Goal: Information Seeking & Learning: Learn about a topic

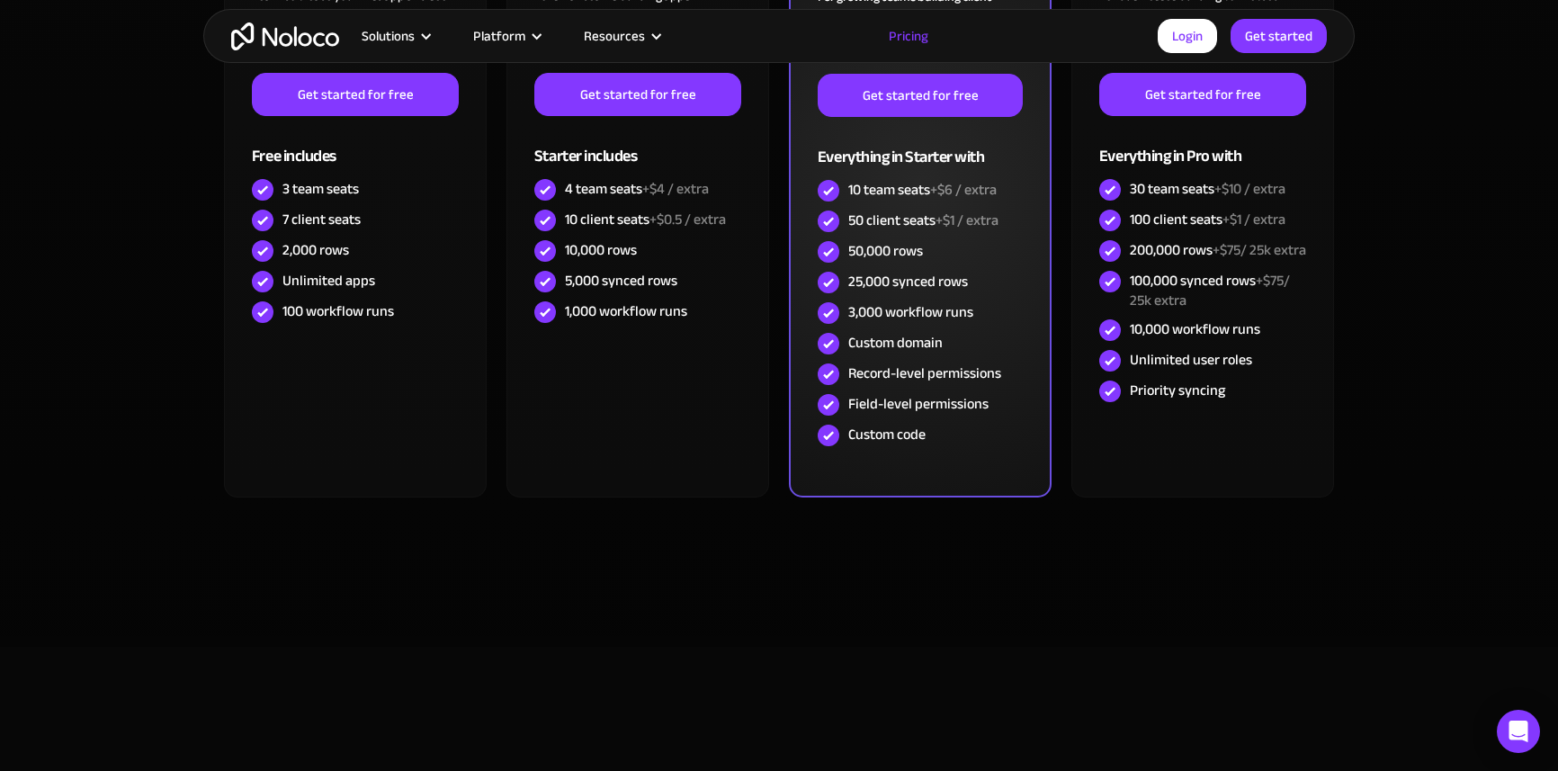
scroll to position [690, 0]
click at [826, 215] on img at bounding box center [829, 222] width 22 height 22
click at [965, 216] on span "+$1 / extra" at bounding box center [967, 220] width 63 height 27
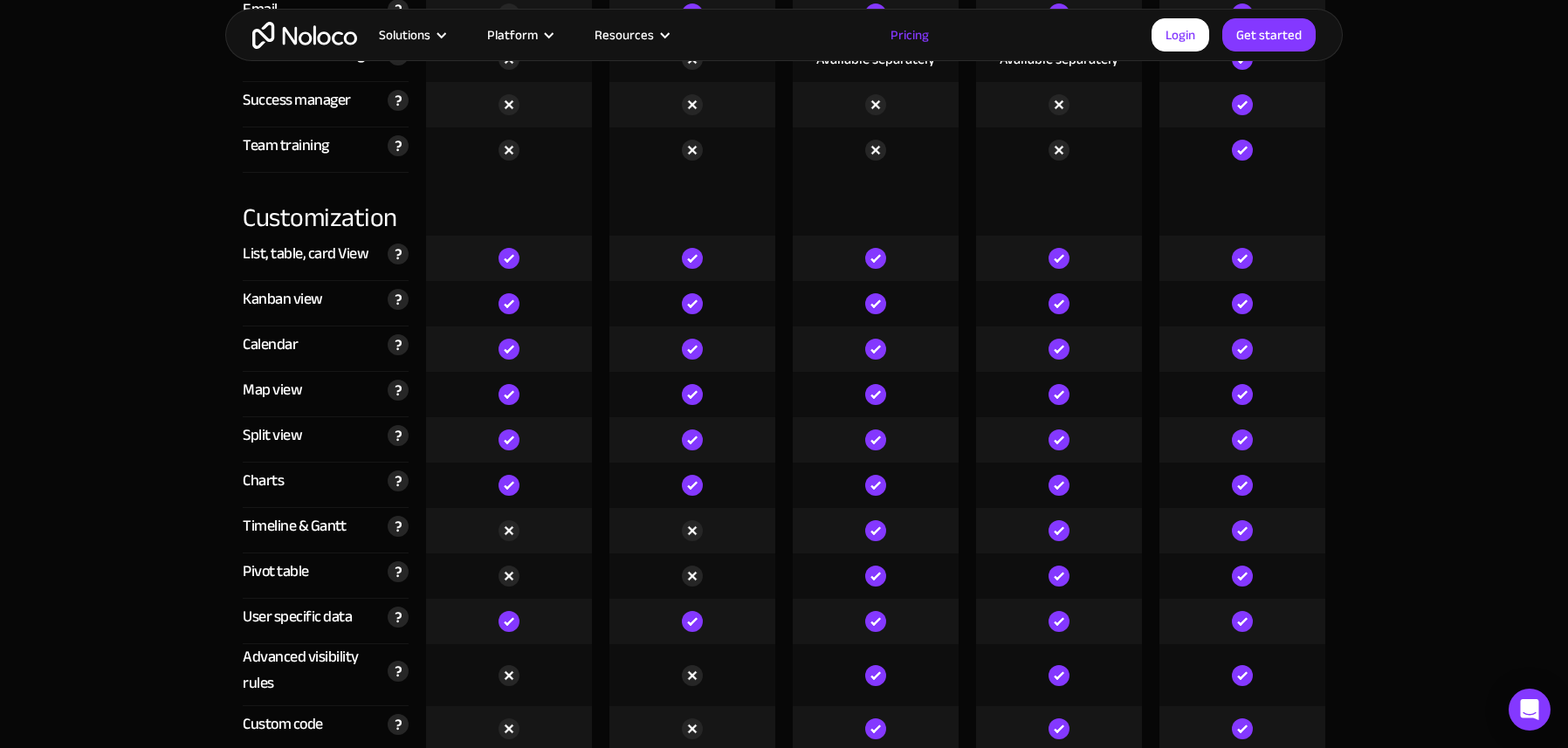
scroll to position [2766, 0]
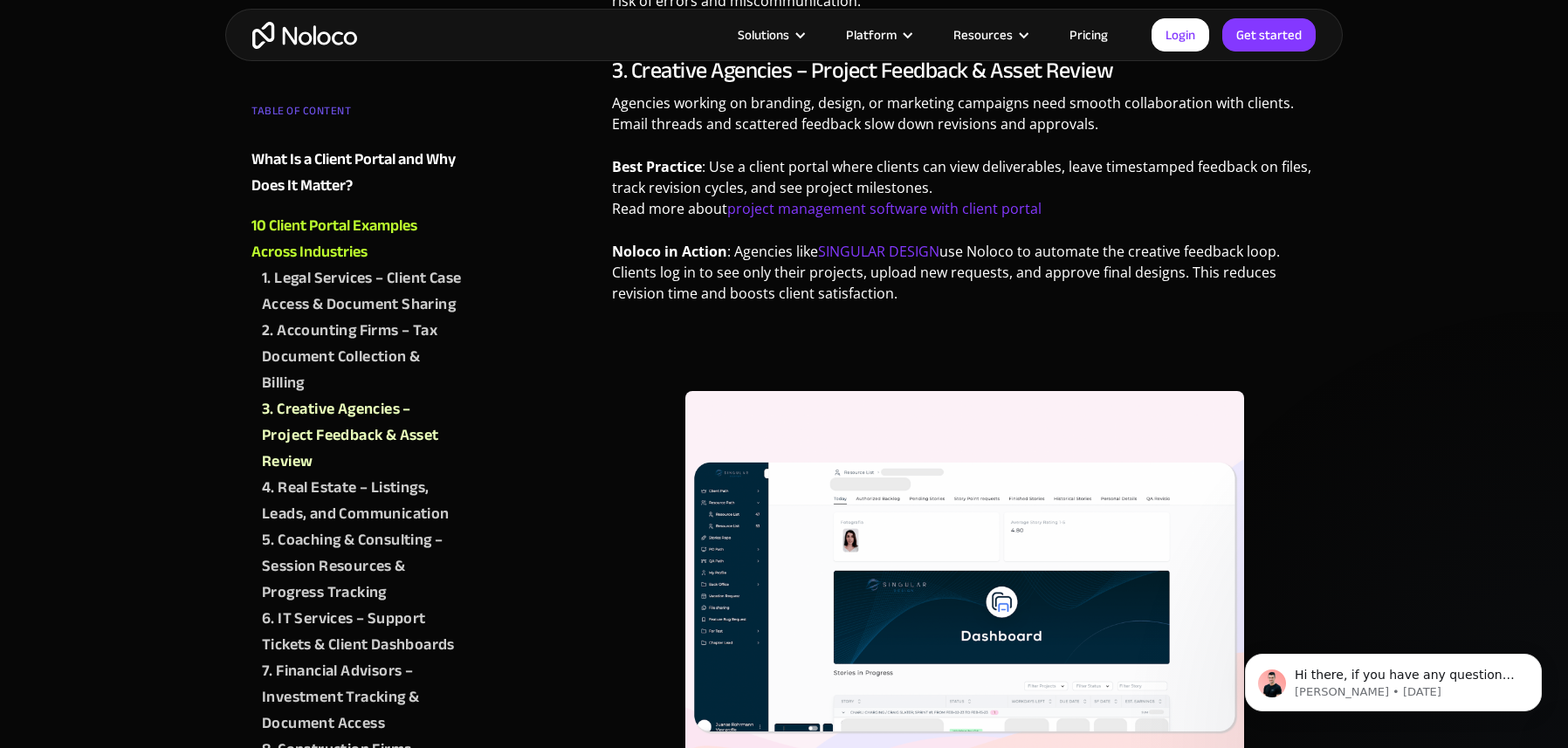
scroll to position [1876, 0]
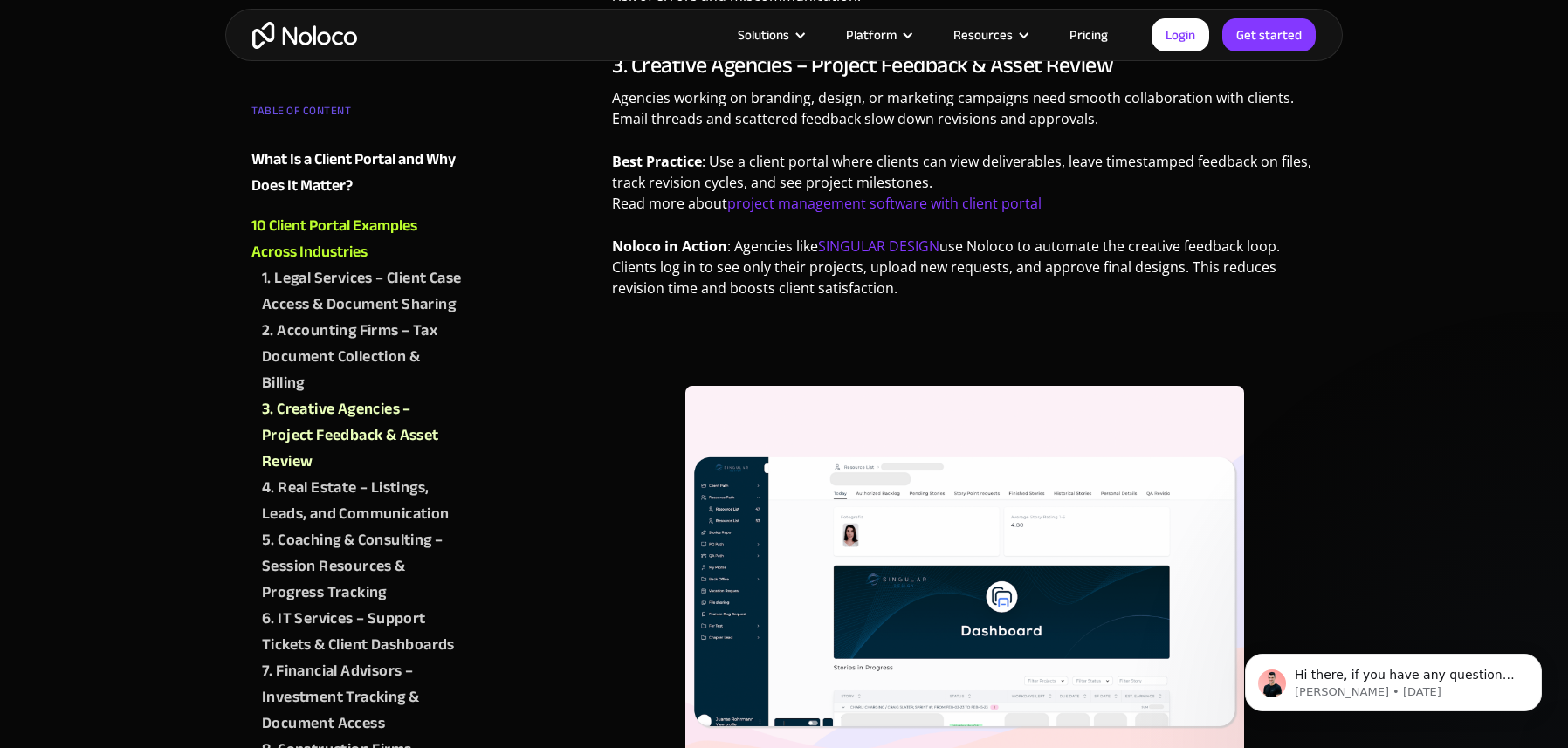
click at [715, 569] on img at bounding box center [964, 592] width 559 height 412
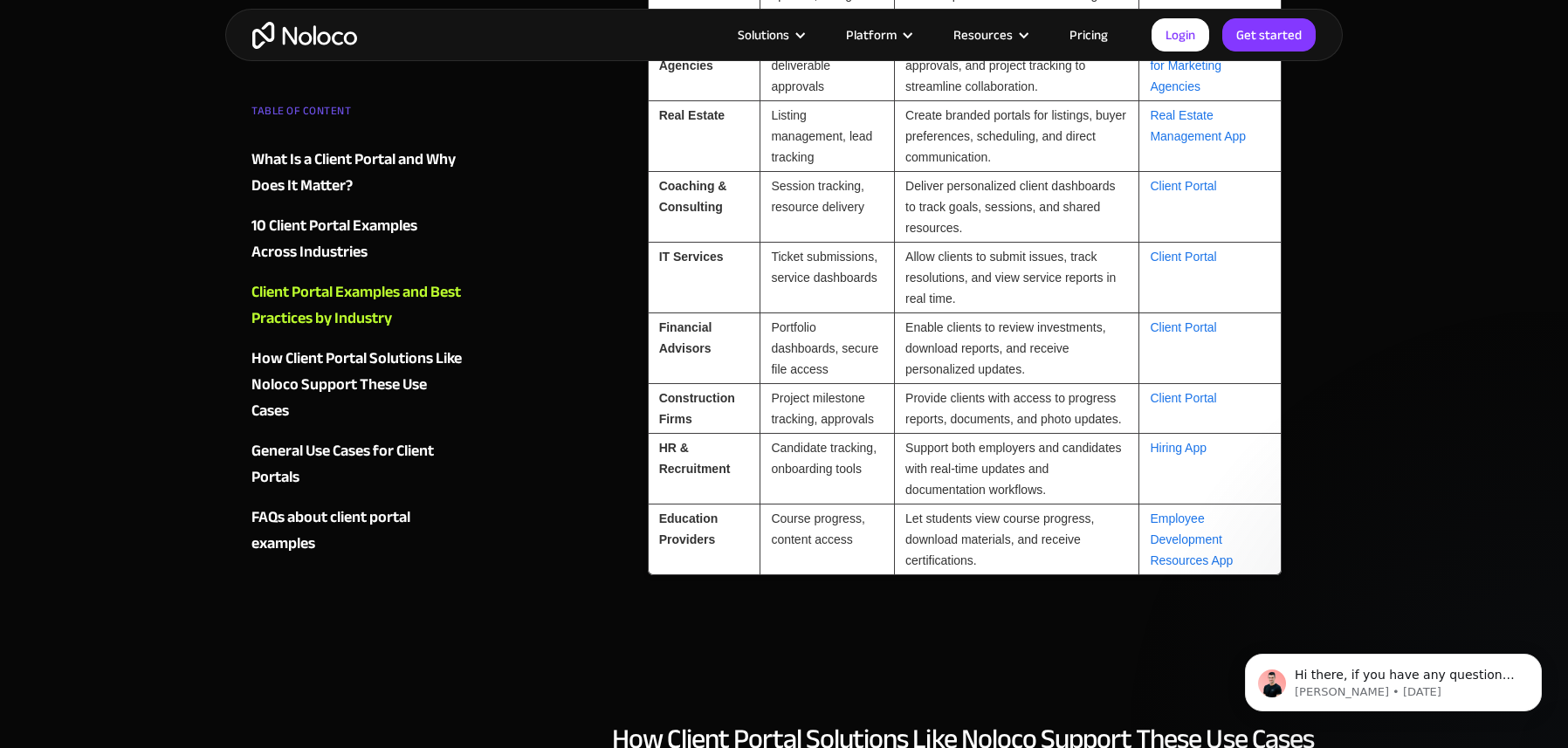
scroll to position [4925, 0]
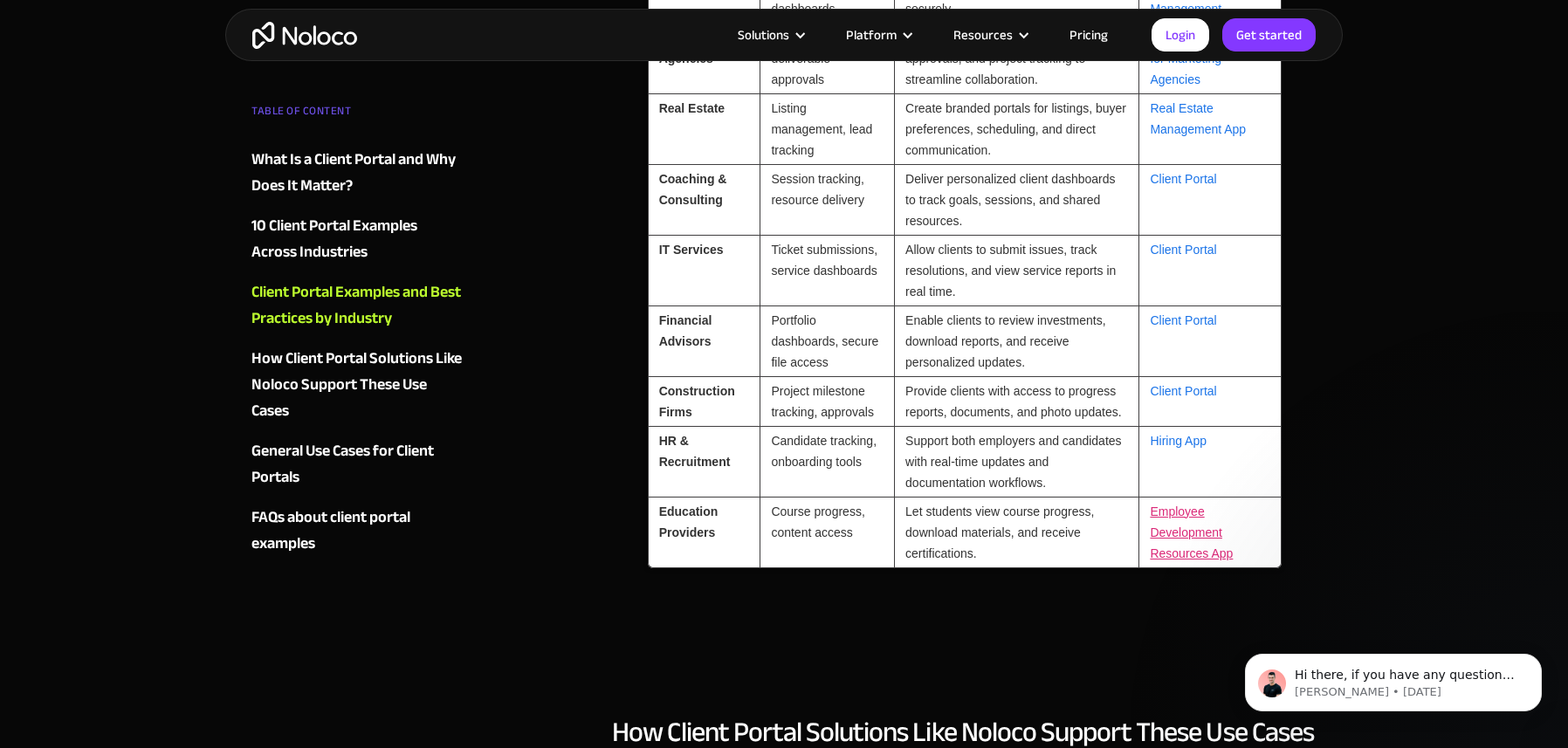
click at [1171, 532] on link "Employee Development Resources App" at bounding box center [1191, 533] width 82 height 56
click at [301, 230] on div "10 Client Portal Examples Across Industries" at bounding box center [357, 240] width 212 height 52
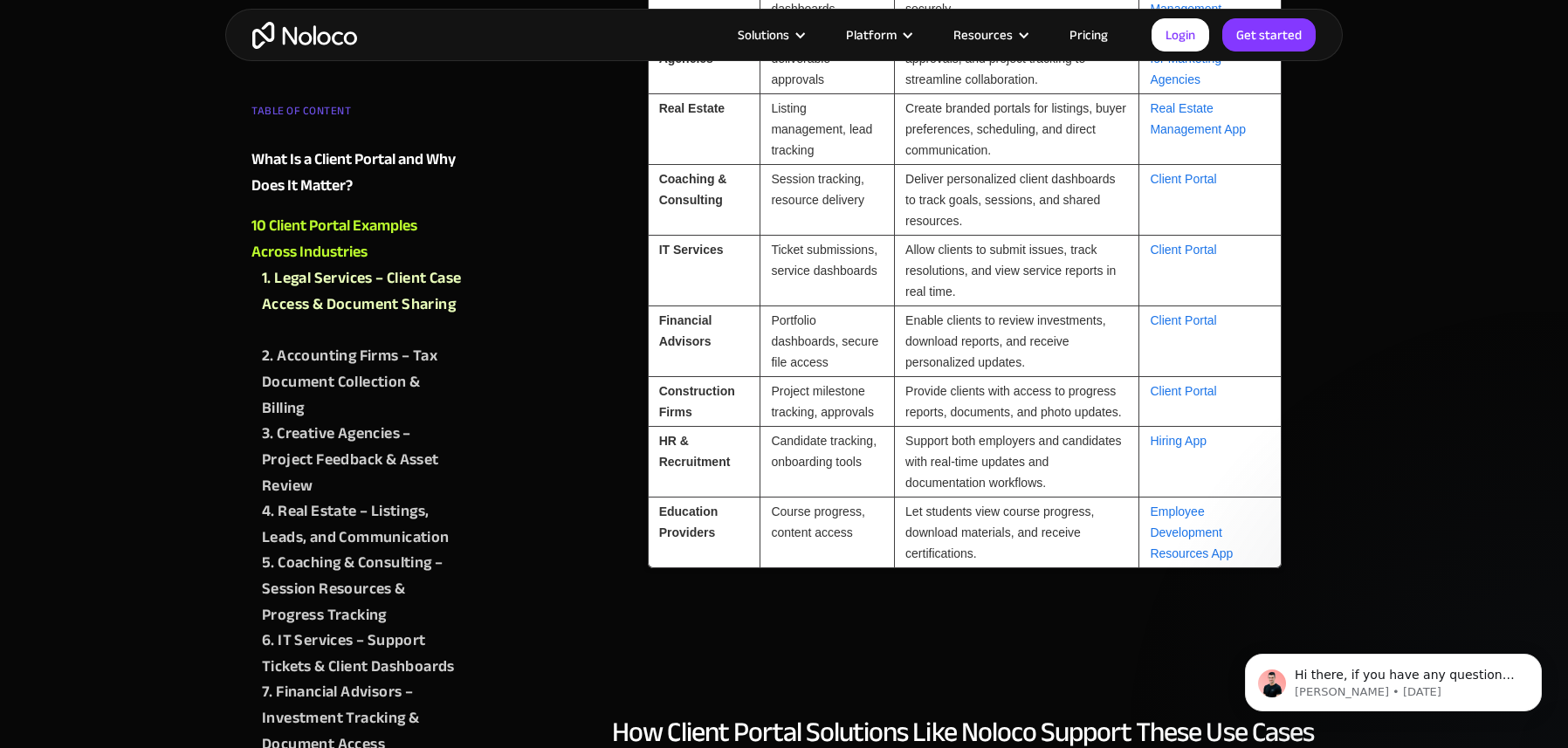
scroll to position [1232, 0]
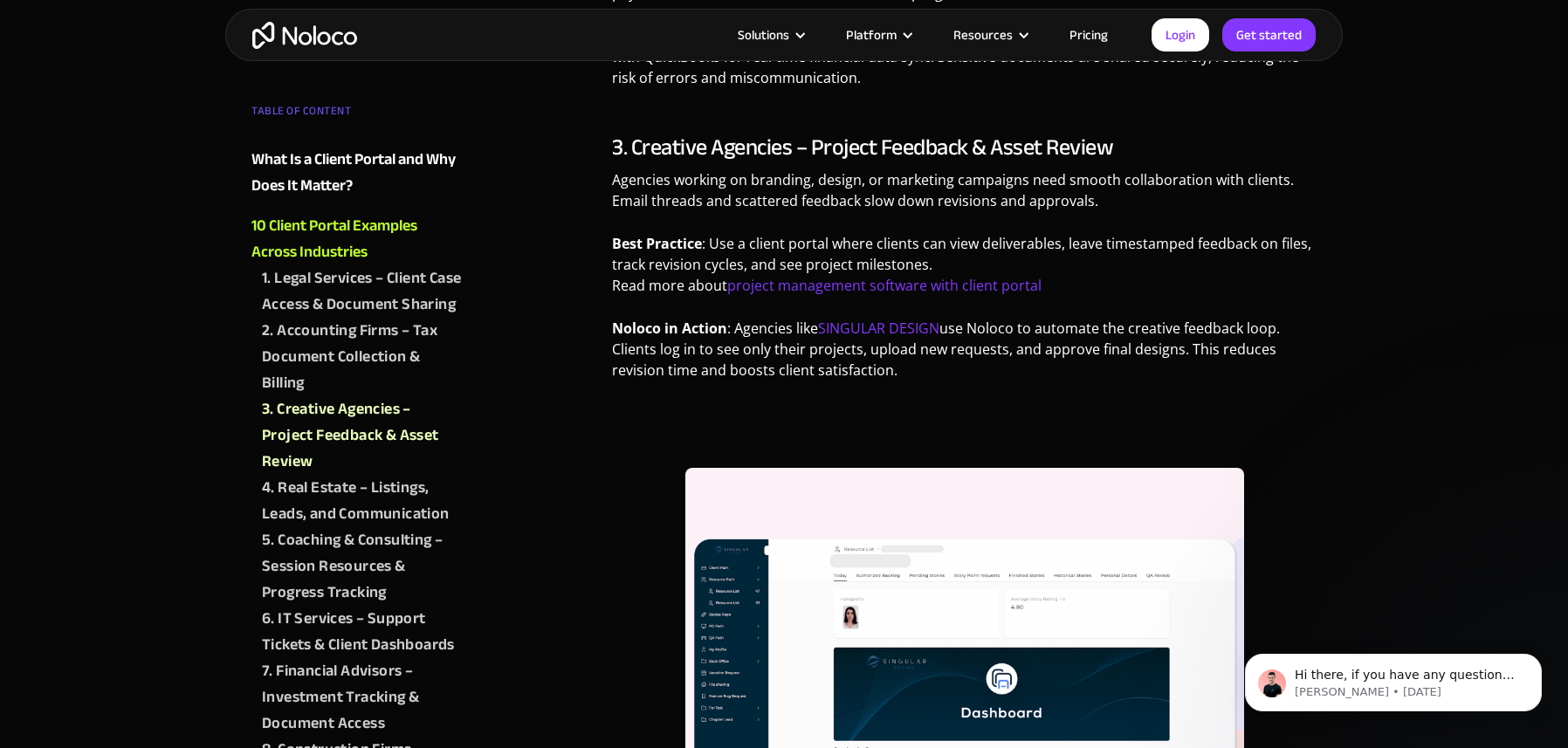
click at [307, 396] on div "2. Accounting Firms – Tax Document Collection & Billing" at bounding box center [362, 357] width 201 height 79
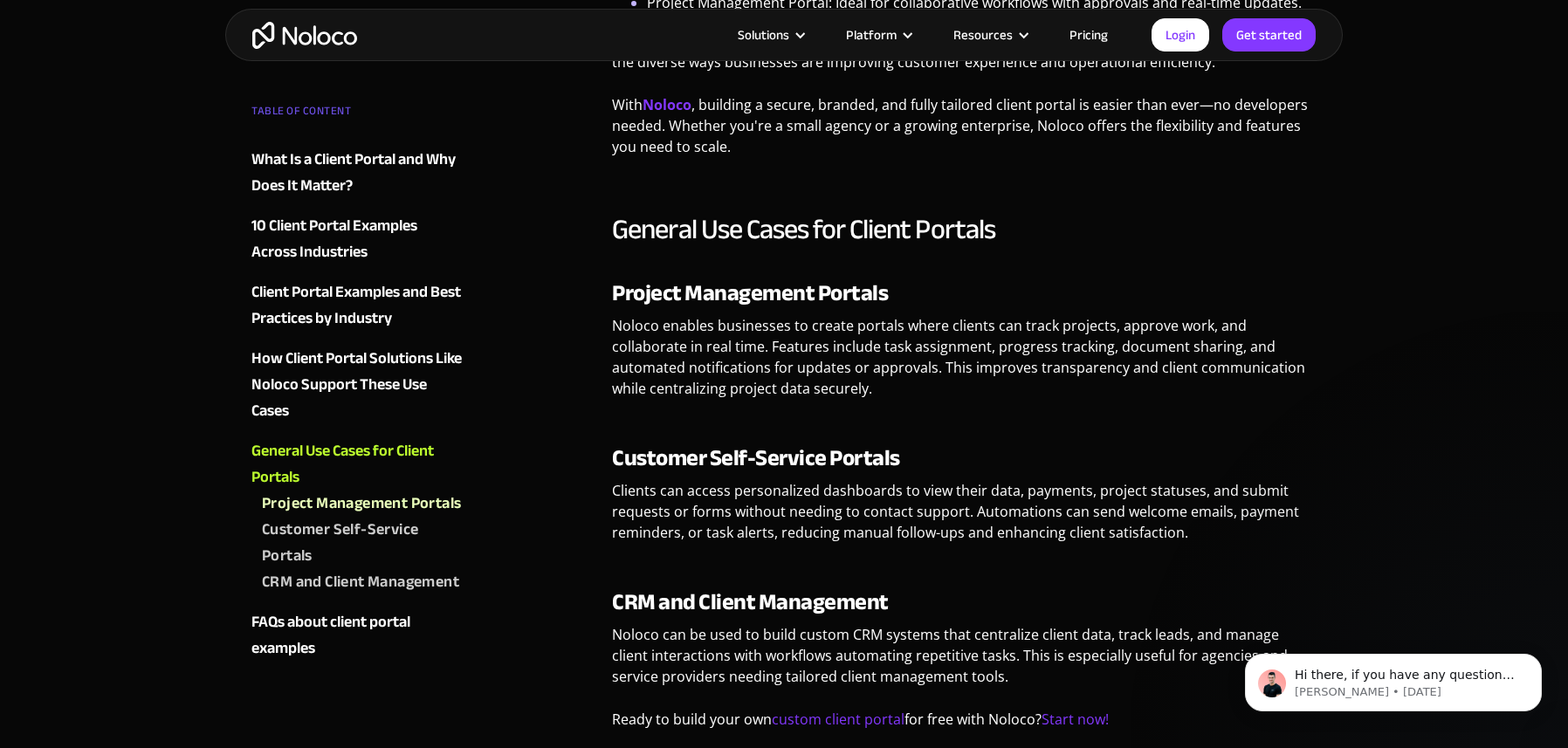
scroll to position [5768, 0]
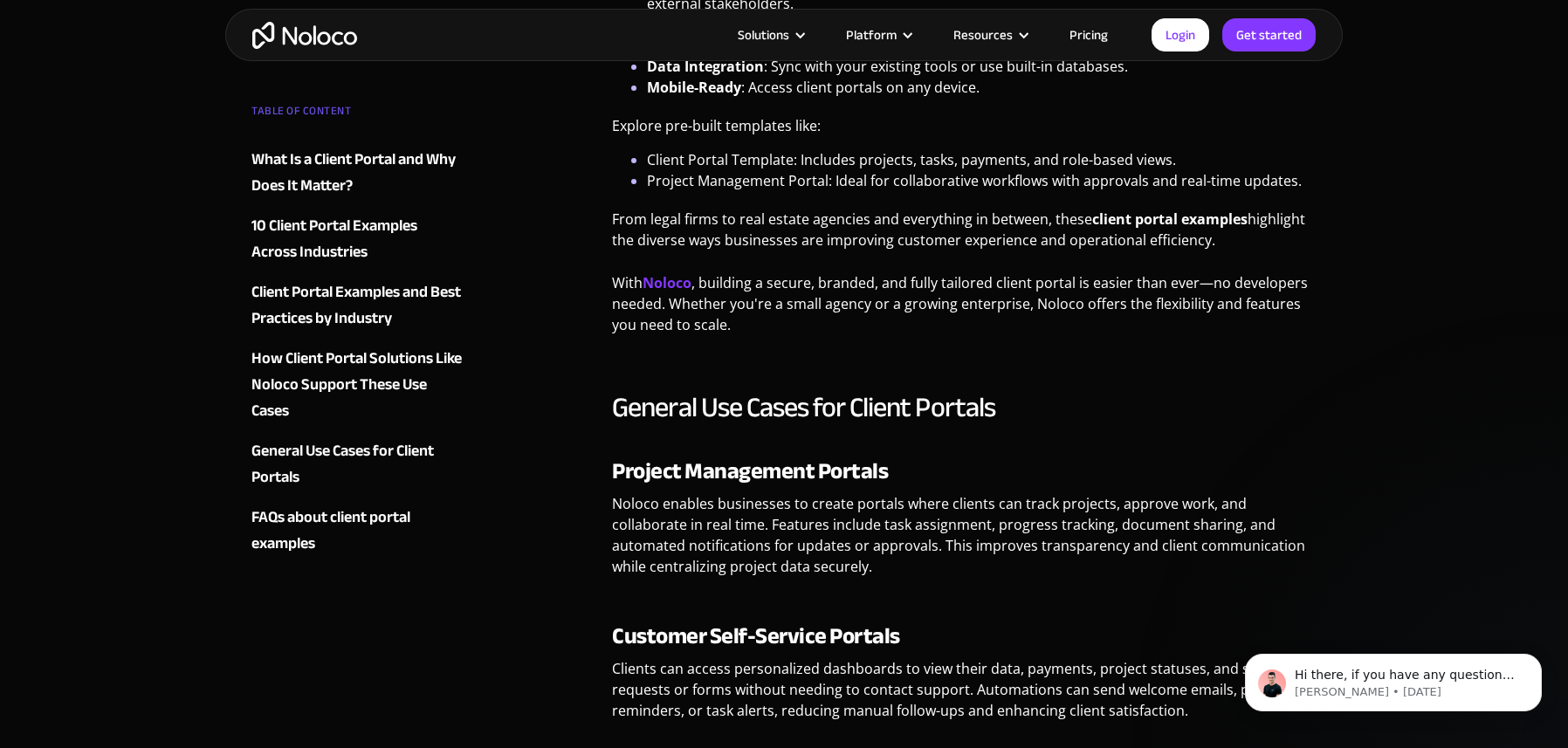
click at [303, 232] on div "10 Client Portal Examples Across Industries" at bounding box center [357, 240] width 212 height 52
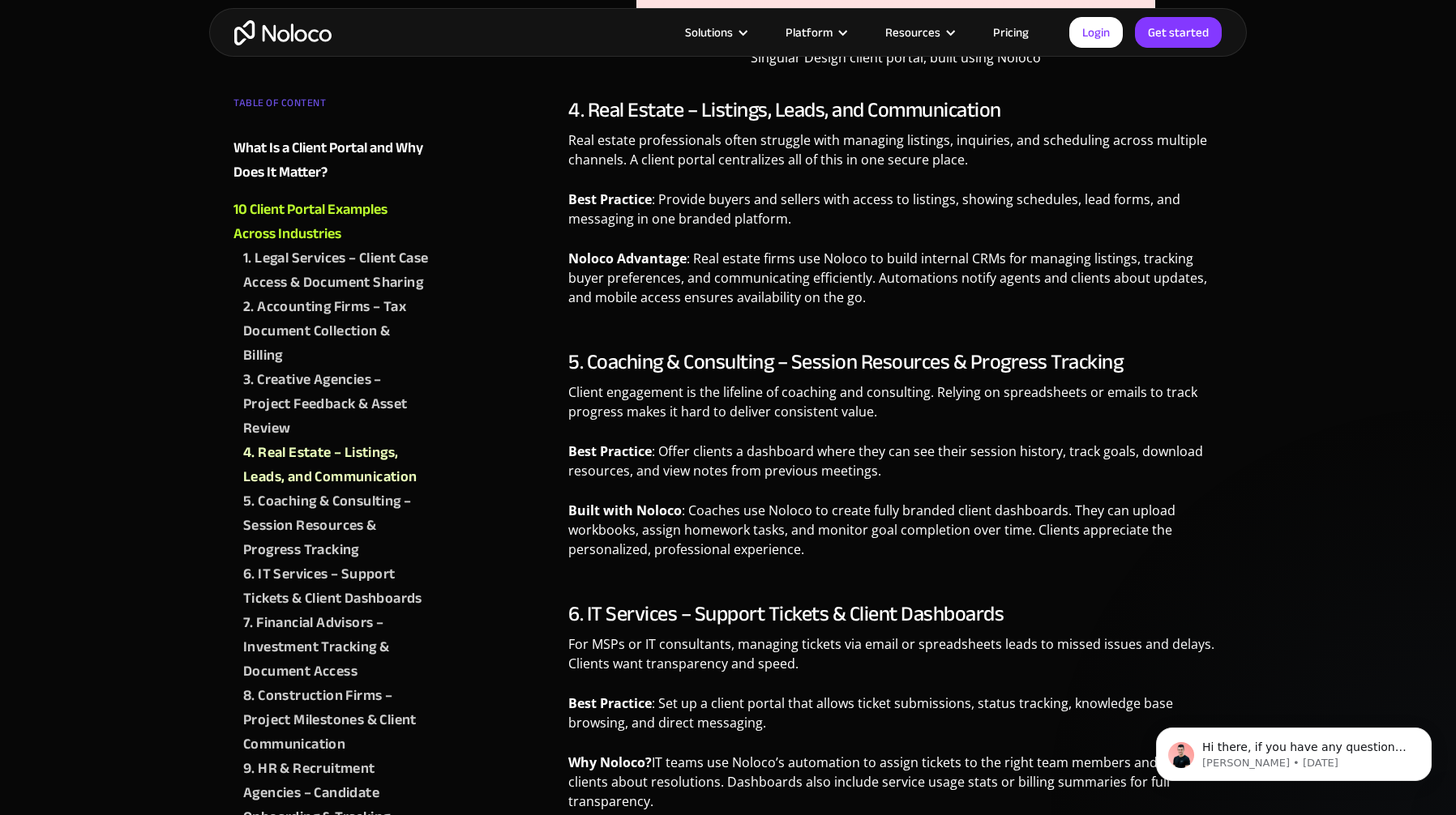
scroll to position [2461, 0]
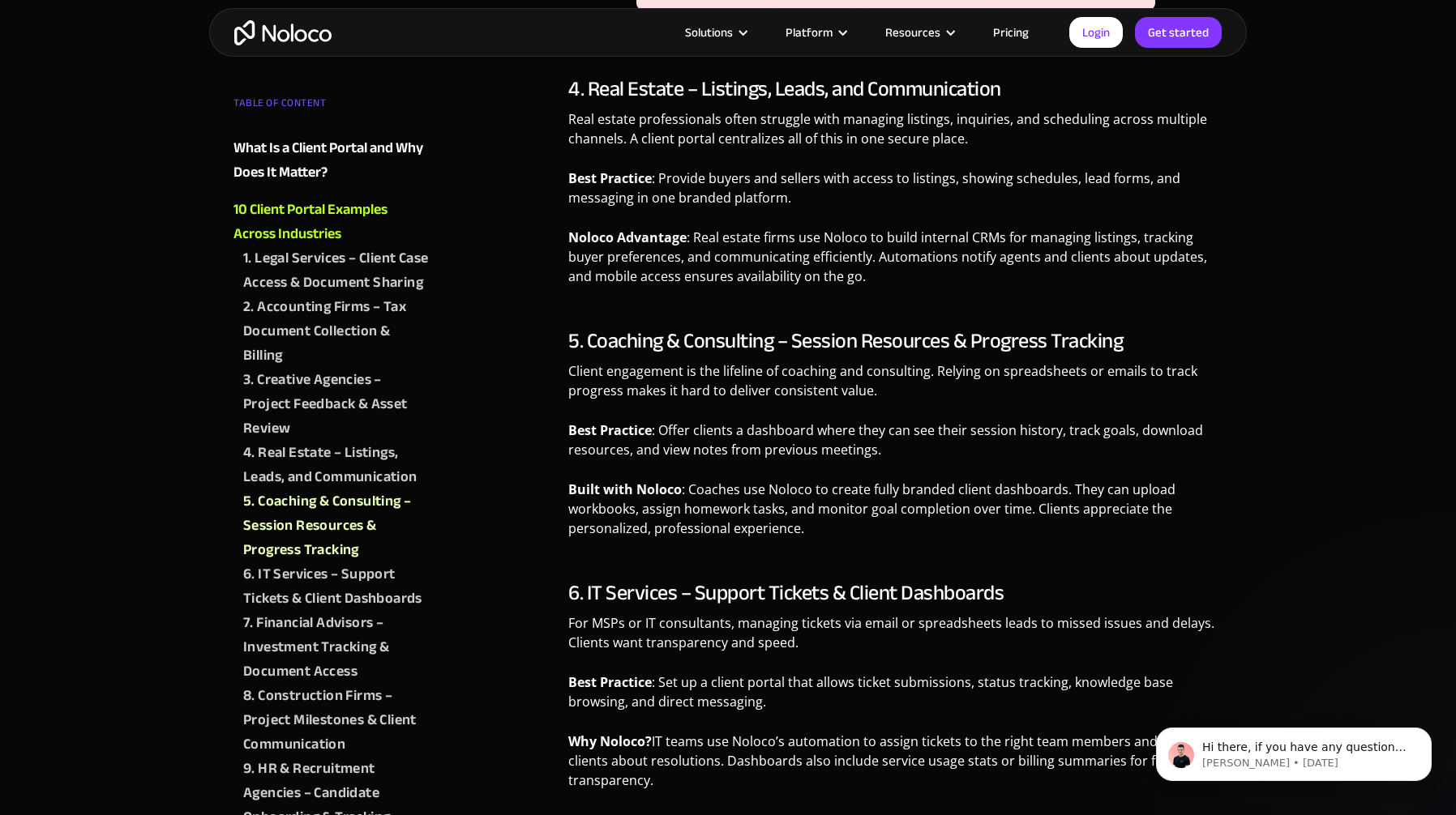
click at [289, 611] on div "6. IT Services – Support Tickets & Client Dashboards" at bounding box center [336, 586] width 187 height 49
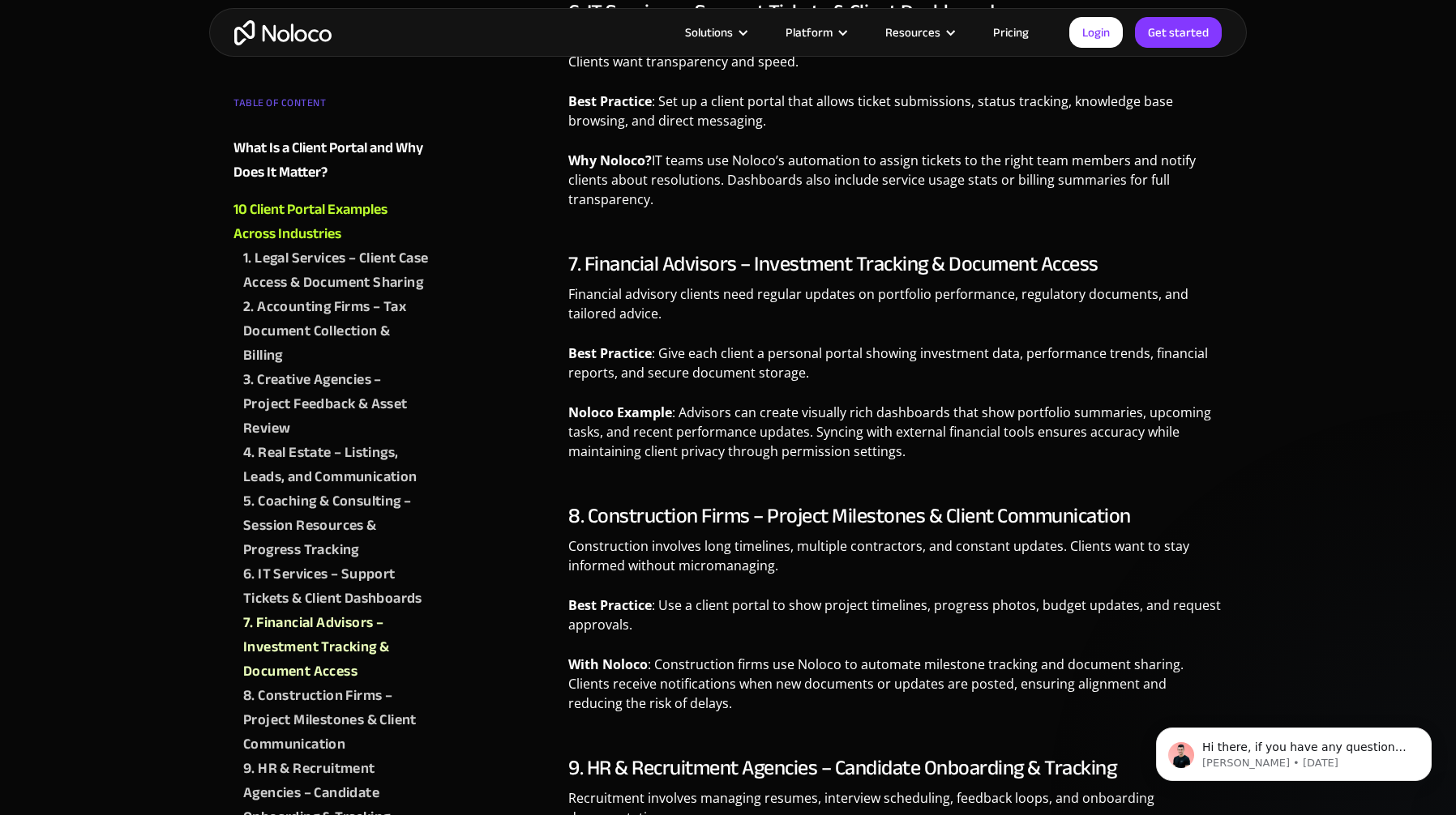
click at [289, 602] on div "6. IT Services – Support Tickets & Client Dashboards" at bounding box center [336, 586] width 187 height 49
click at [287, 595] on div "6. IT Services – Support Tickets & Client Dashboards" at bounding box center [336, 586] width 187 height 49
click at [267, 594] on div "6. IT Services – Support Tickets & Client Dashboards" at bounding box center [336, 586] width 187 height 49
click at [271, 546] on div "5. Coaching & Consulting – Session Resources & Progress Tracking" at bounding box center [336, 525] width 187 height 73
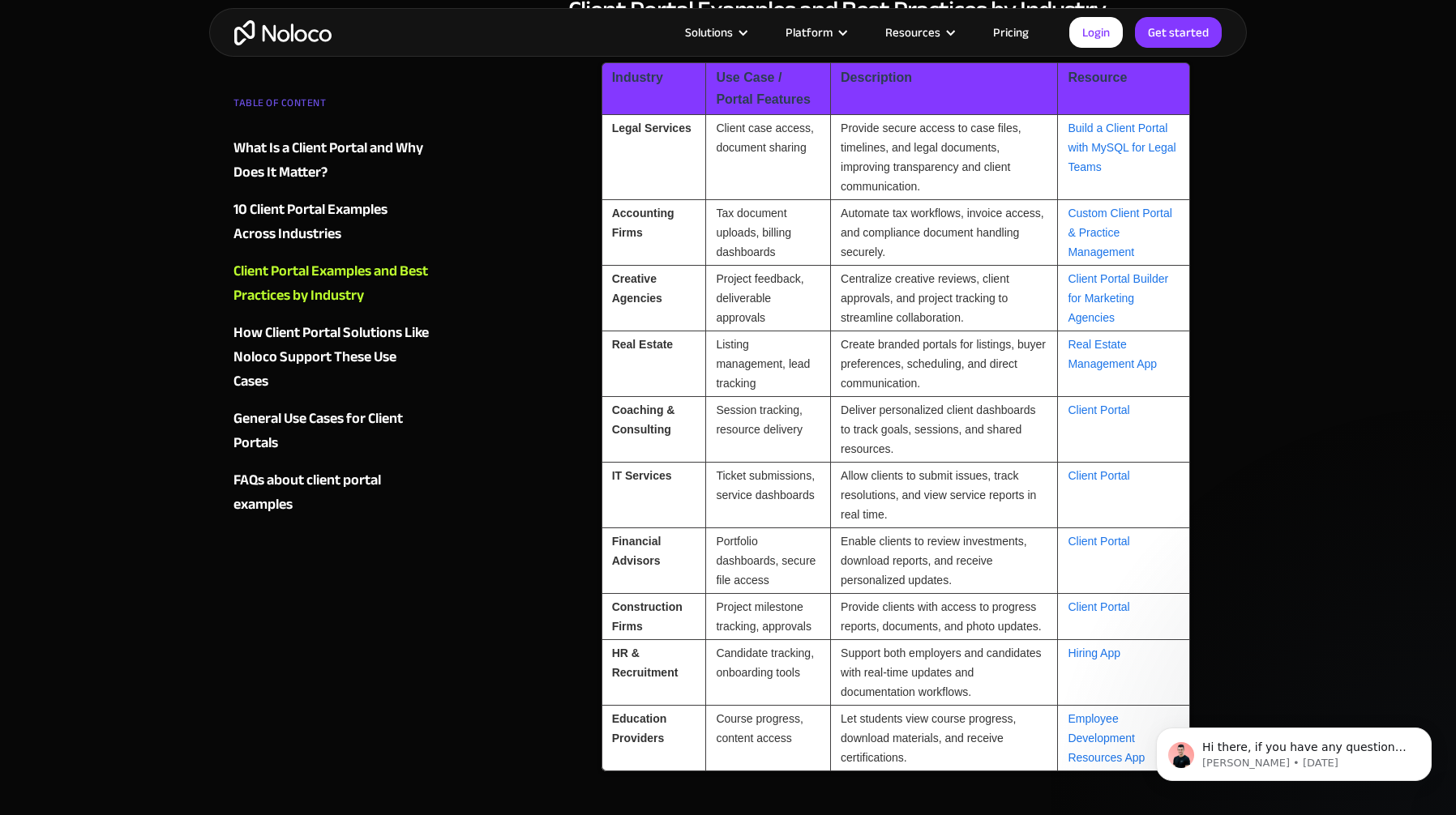
scroll to position [4344, 0]
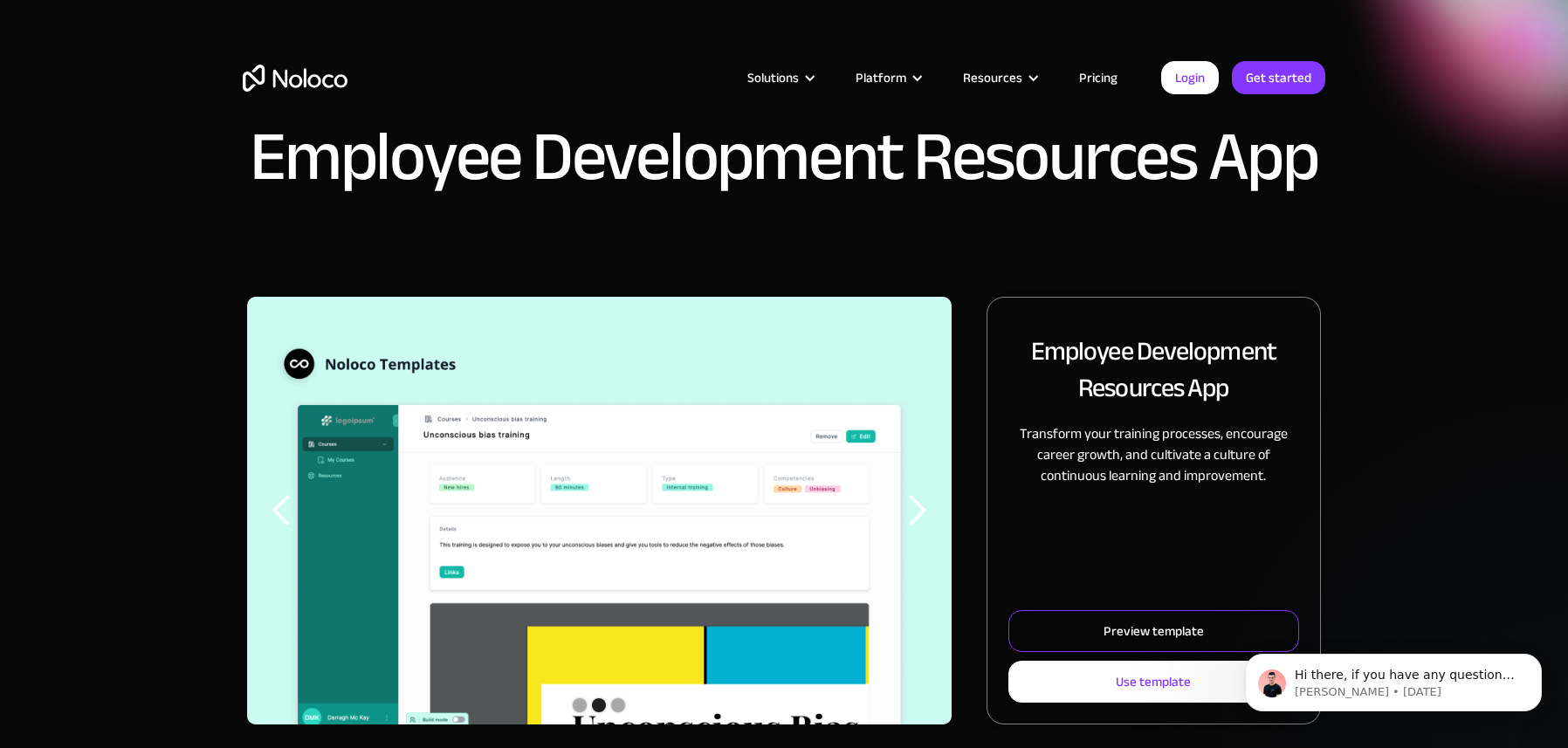
click at [1142, 627] on div "Preview template" at bounding box center [1153, 631] width 100 height 22
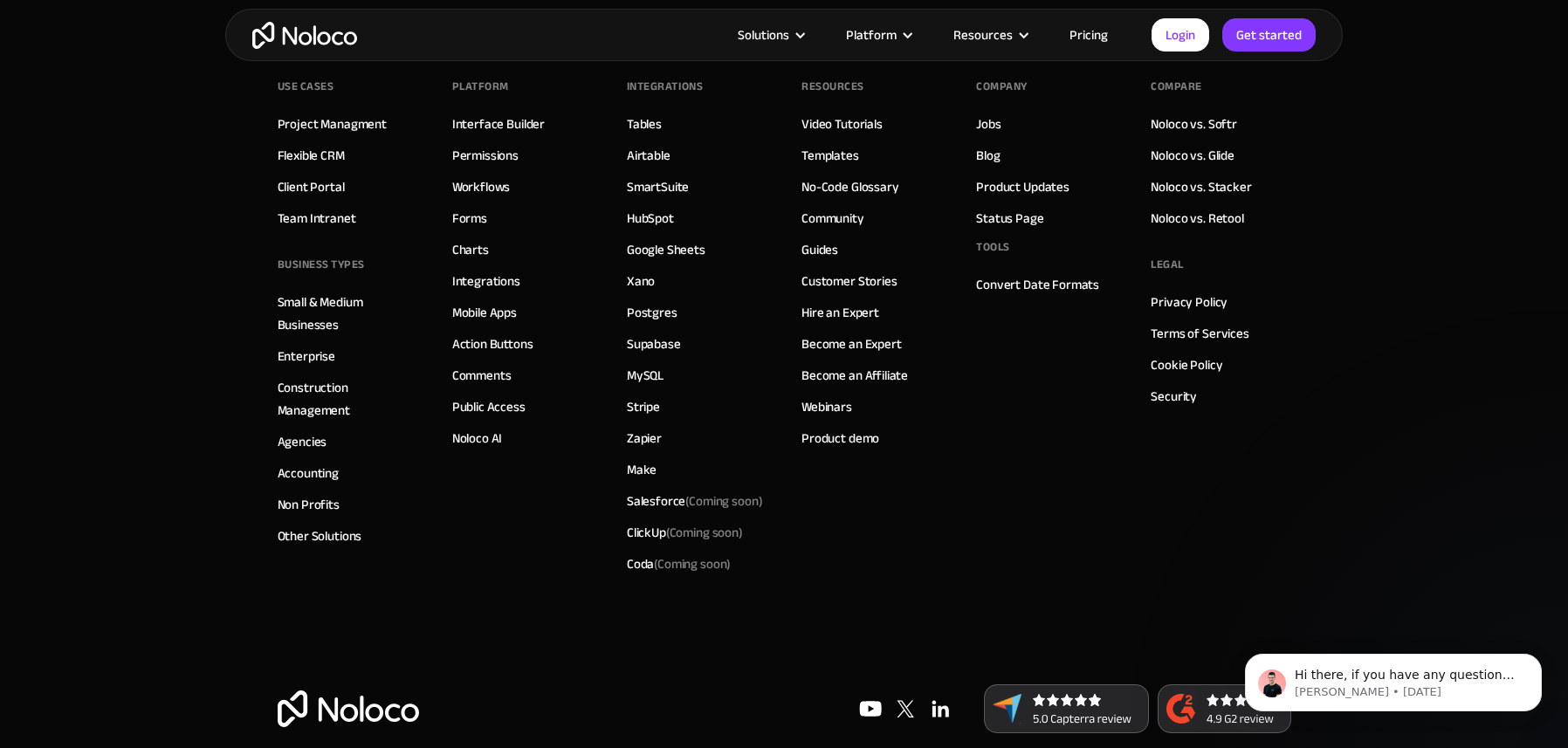
scroll to position [2634, 0]
click at [336, 152] on link "Flexible CRM" at bounding box center [310, 157] width 67 height 22
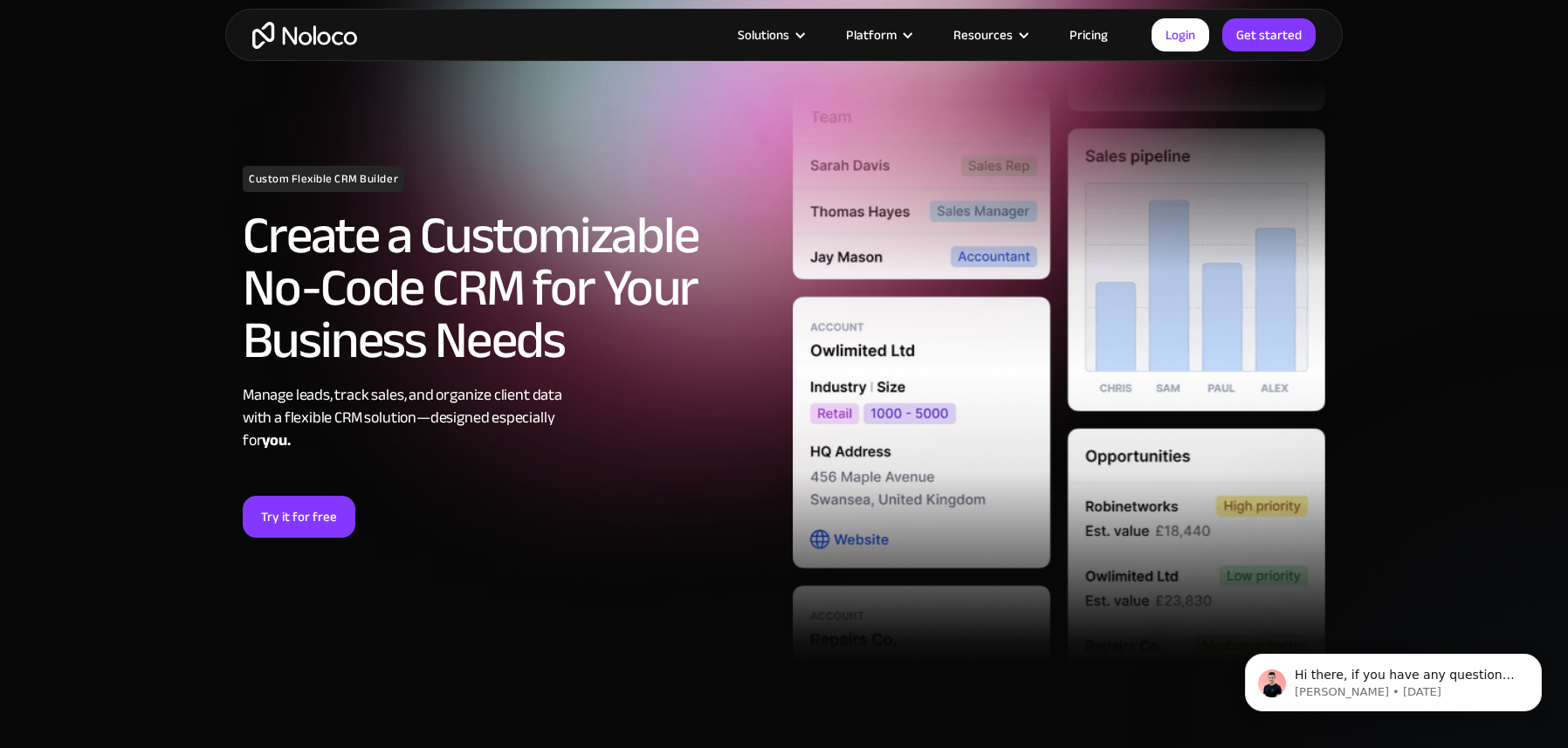
scroll to position [117, 0]
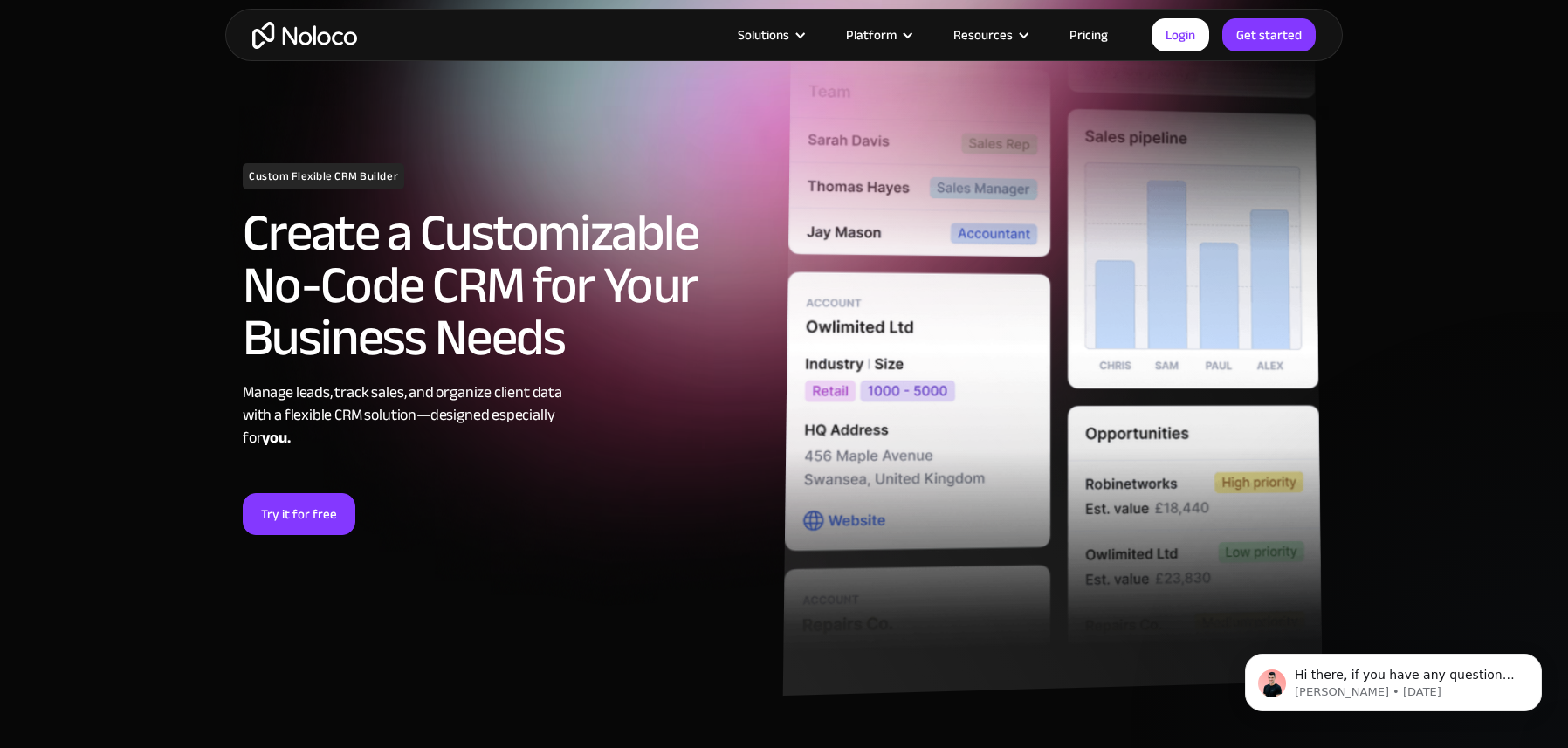
click at [942, 447] on img at bounding box center [1053, 353] width 539 height 685
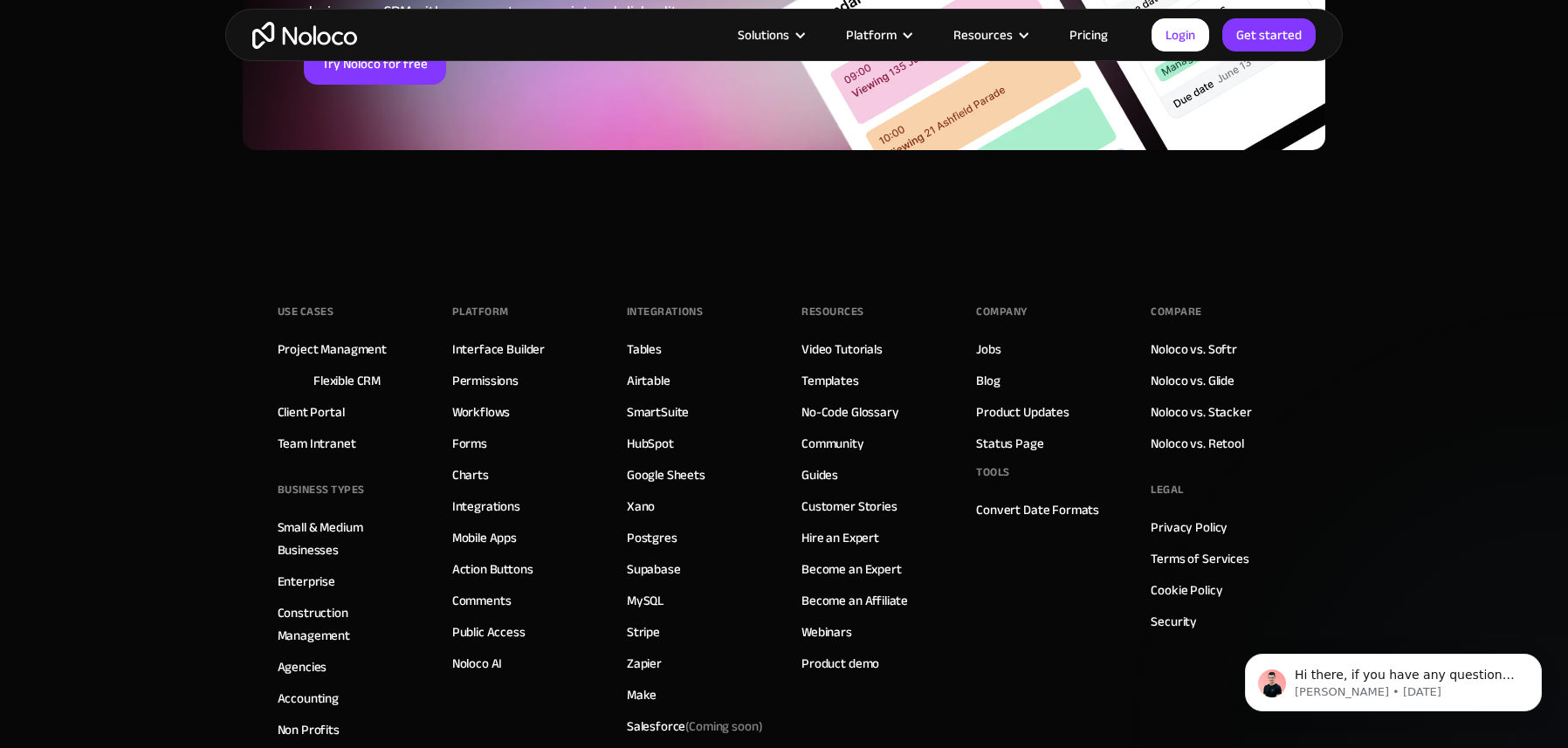
scroll to position [7449, 0]
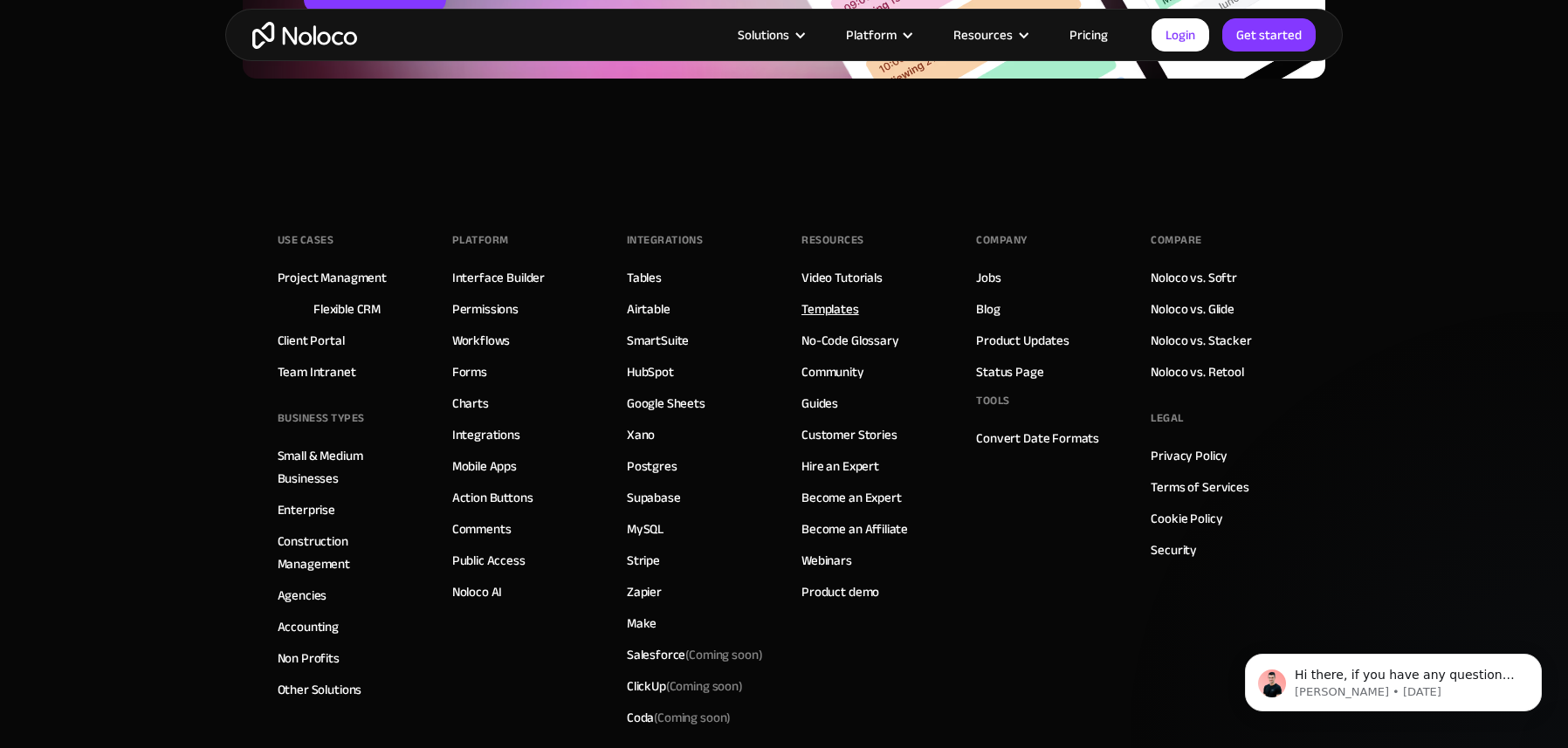
click at [839, 303] on link "Templates" at bounding box center [830, 309] width 57 height 22
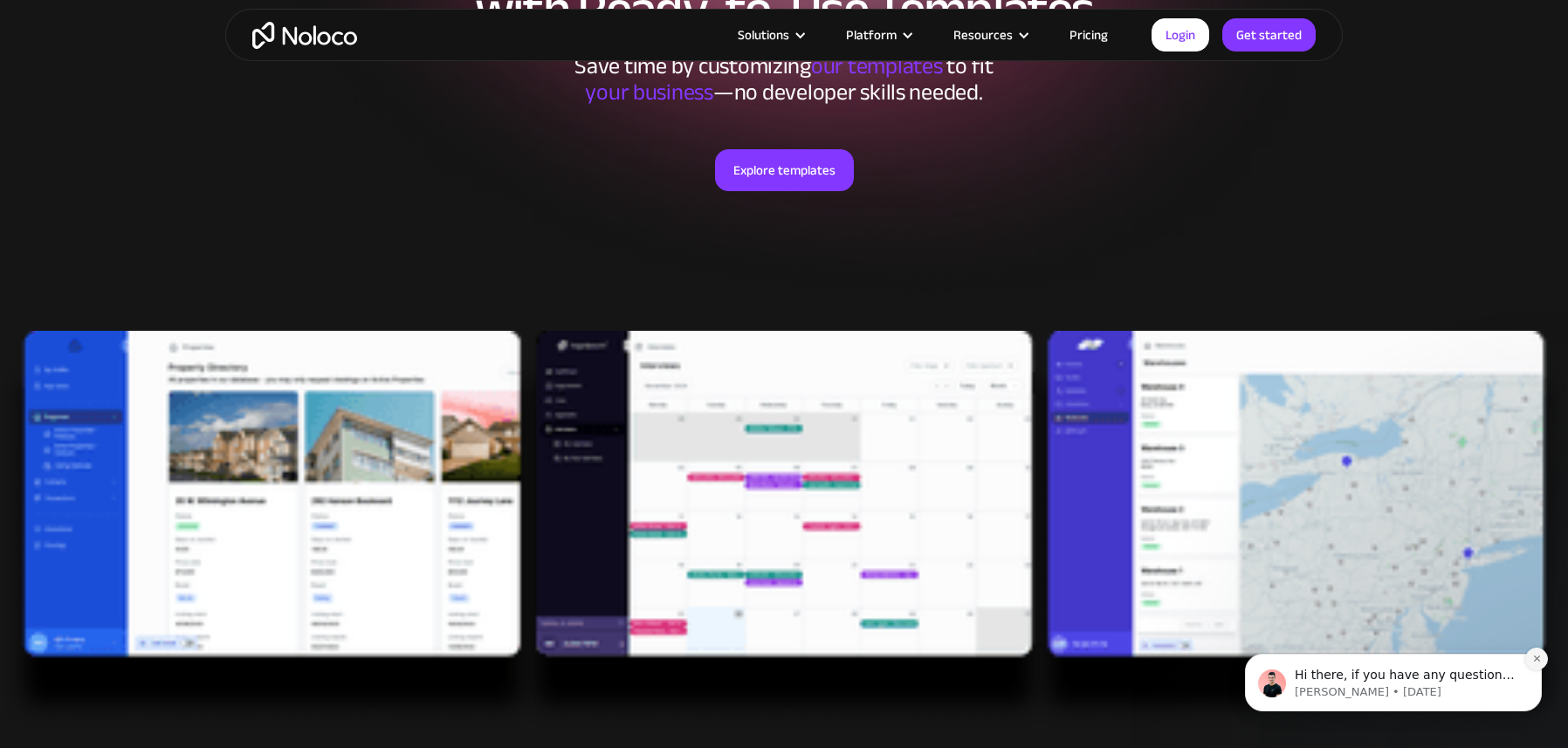
click at [1537, 661] on icon "Dismiss notification" at bounding box center [1537, 659] width 10 height 10
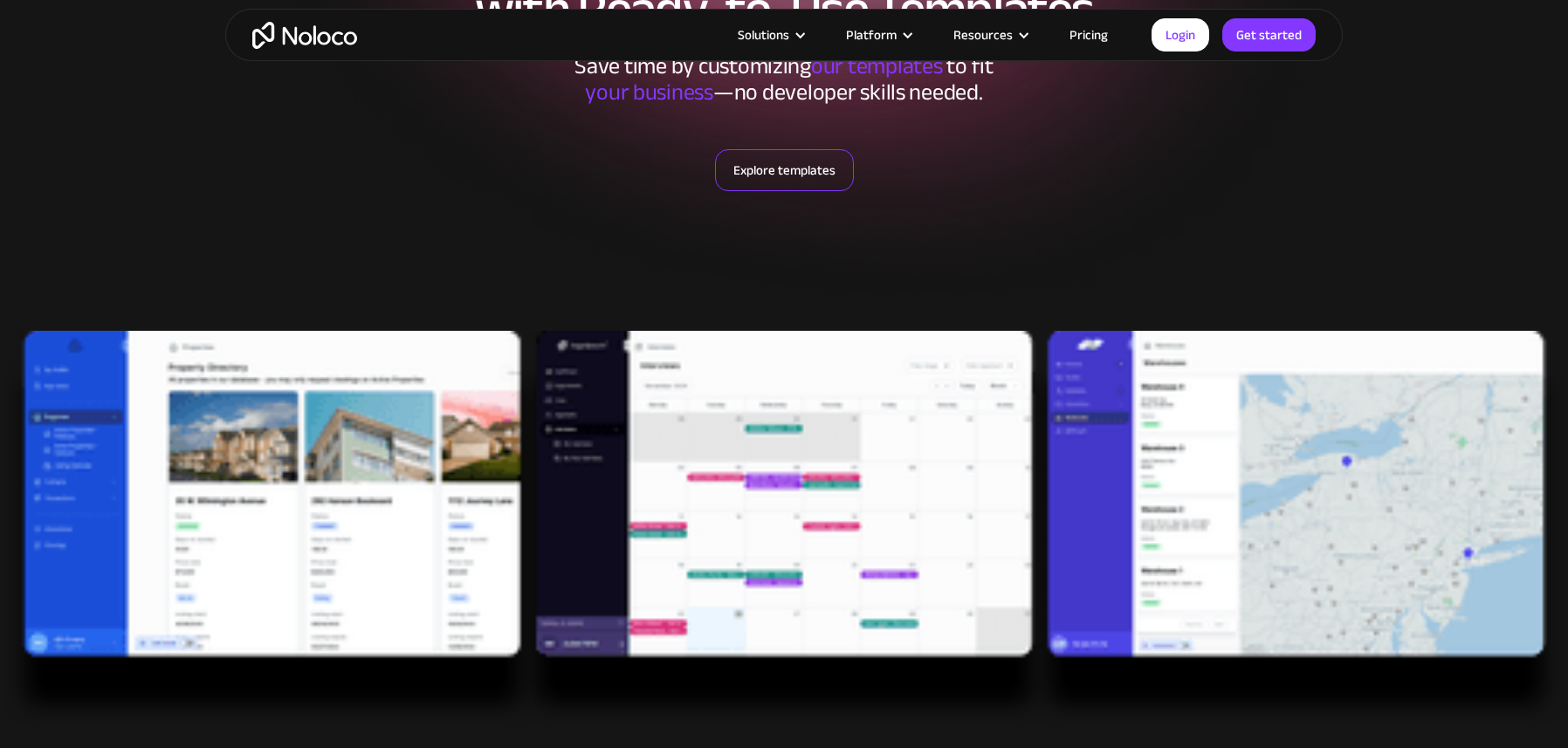
click at [781, 174] on link "Explore templates" at bounding box center [784, 170] width 139 height 42
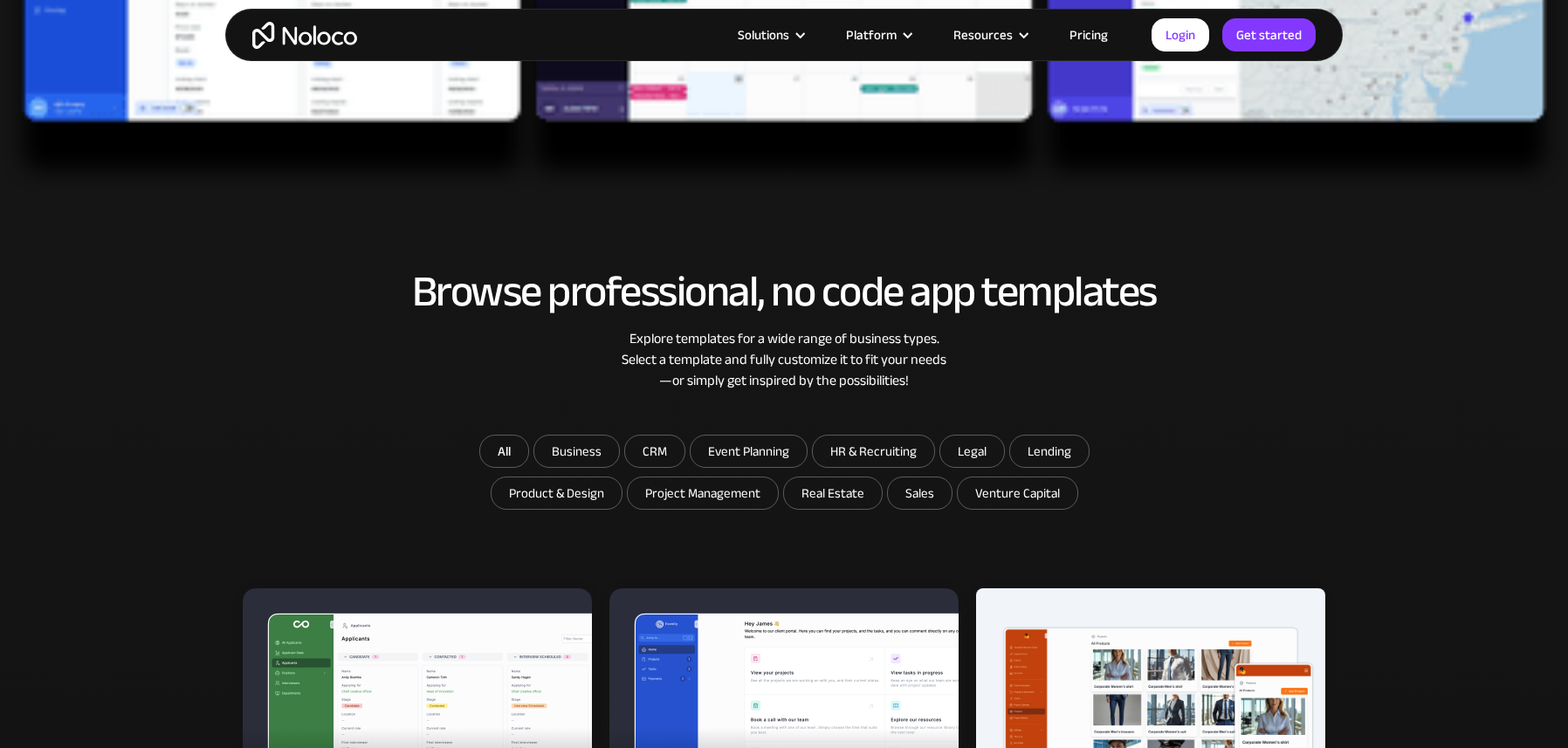
scroll to position [1046, 0]
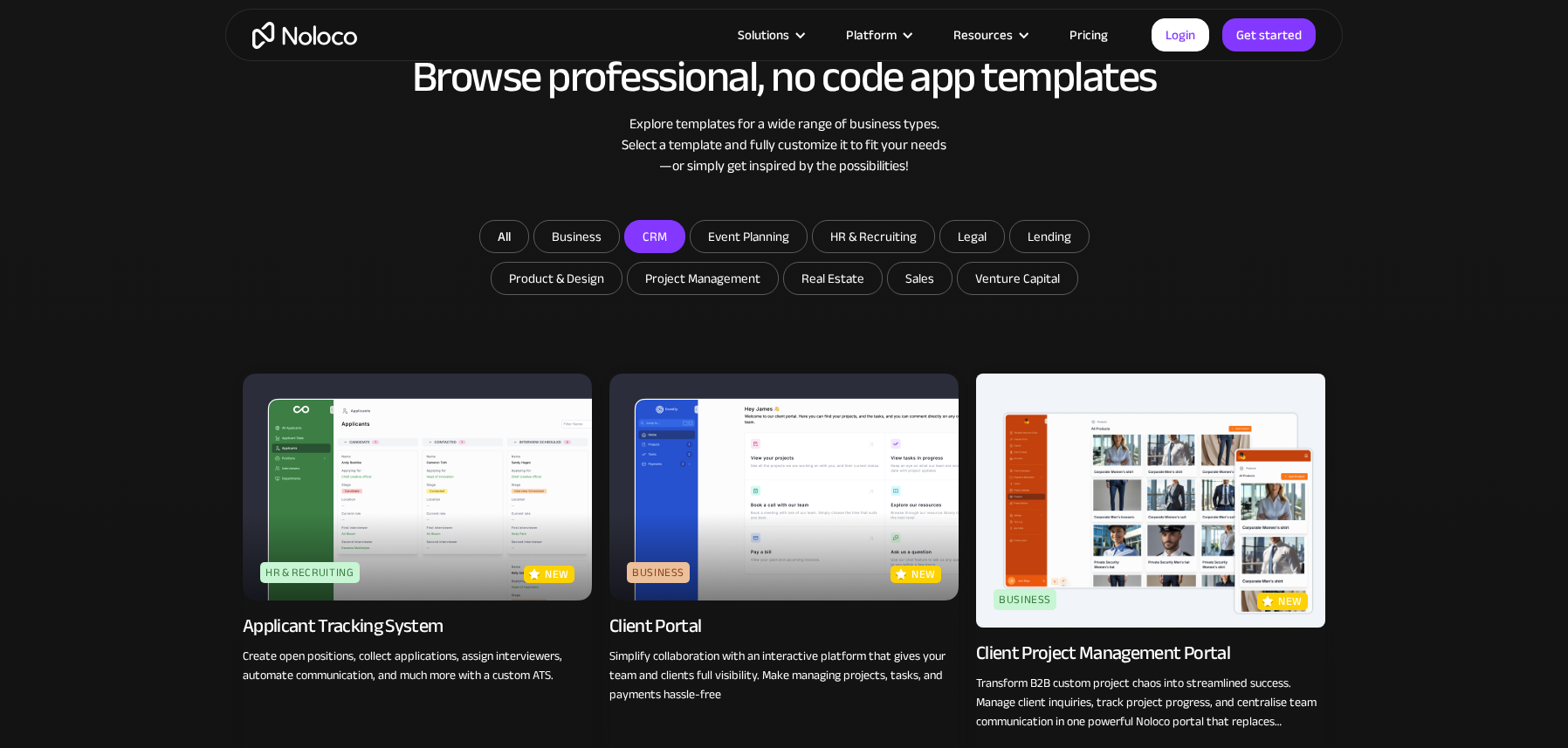
click at [667, 237] on input "CRM" at bounding box center [654, 237] width 59 height 31
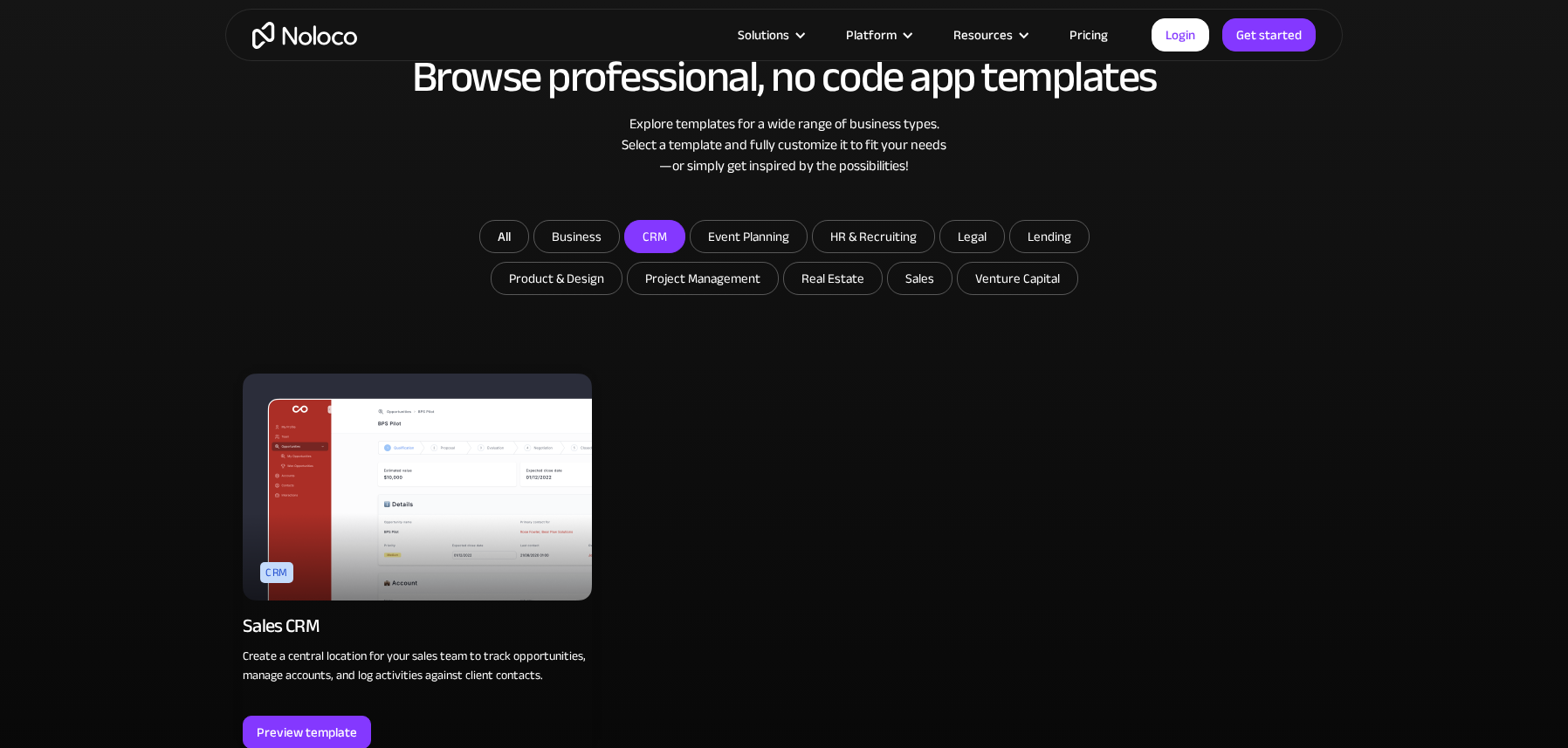
click at [666, 237] on input "CRM" at bounding box center [654, 237] width 59 height 31
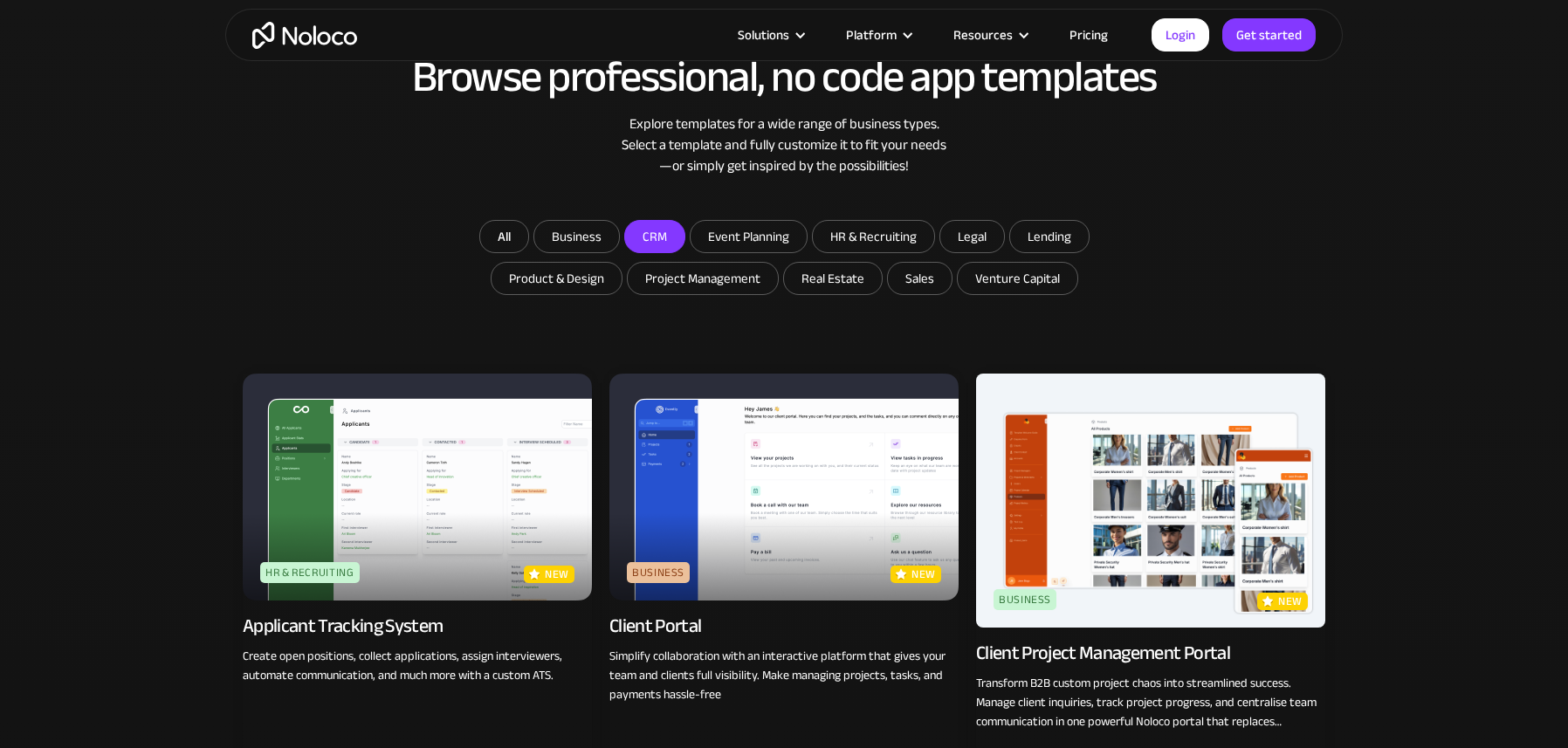
click at [666, 237] on input "CRM" at bounding box center [654, 237] width 59 height 31
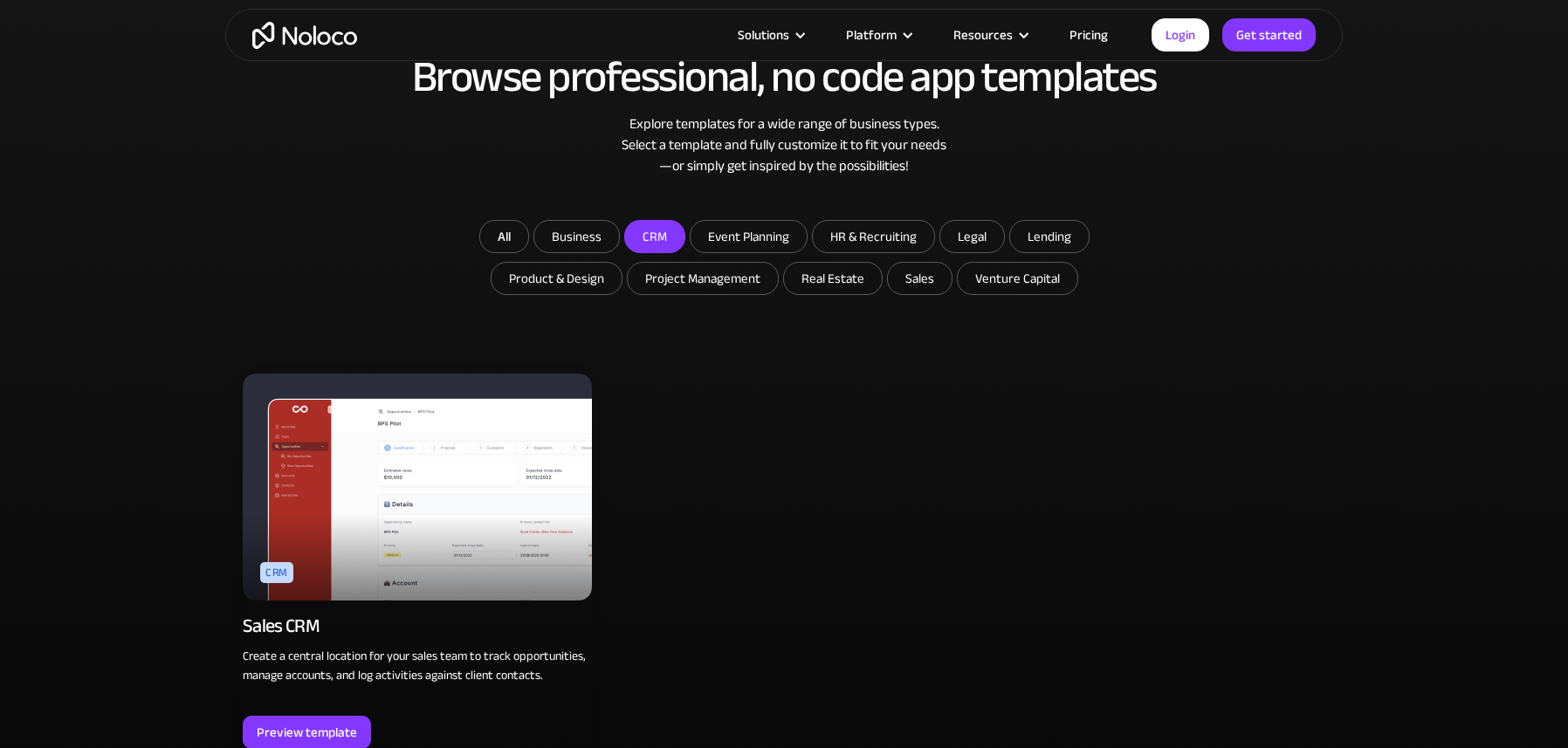
click at [660, 236] on input "CRM" at bounding box center [654, 237] width 59 height 31
checkbox input "false"
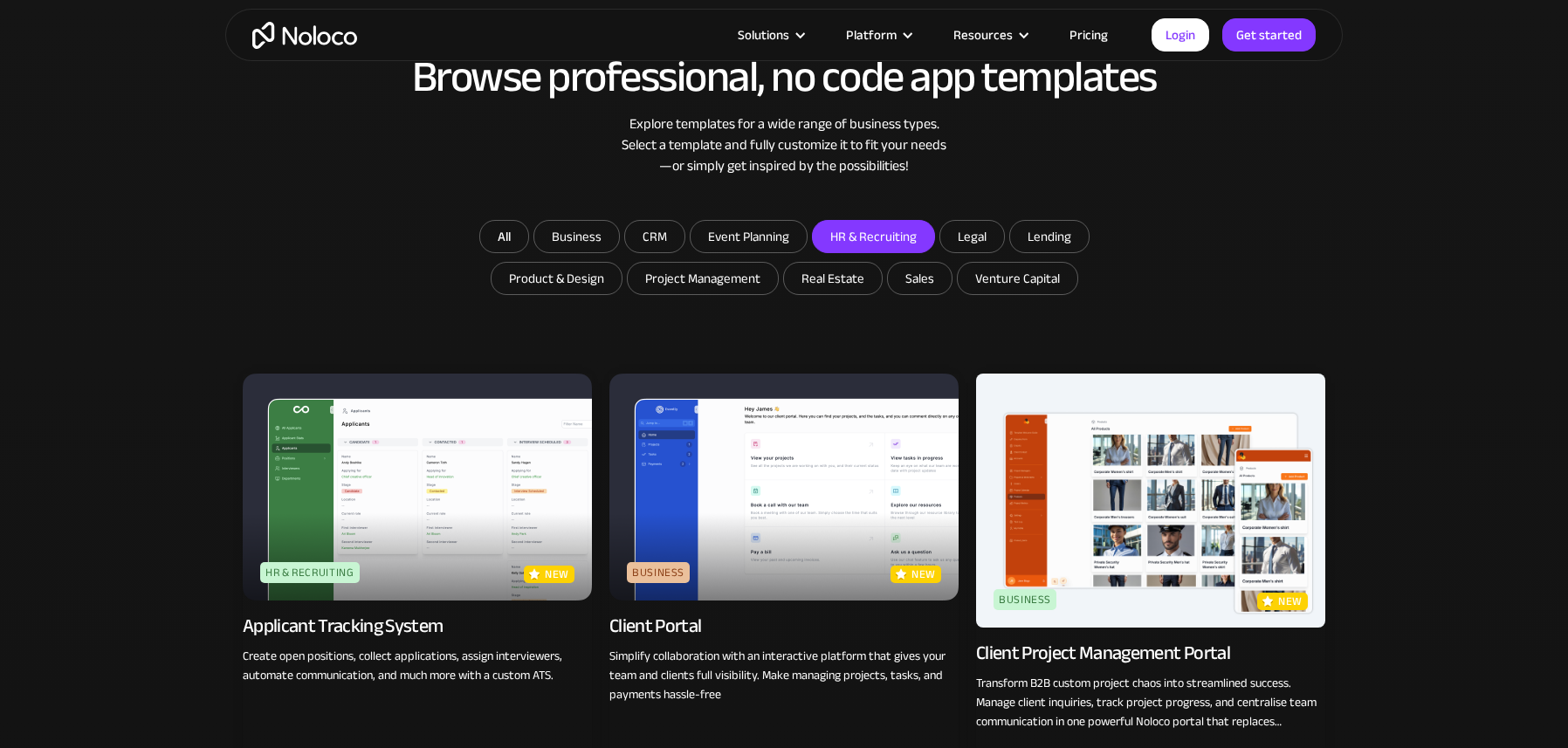
click at [857, 239] on input "HR & Recruiting" at bounding box center [873, 237] width 121 height 31
checkbox input "true"
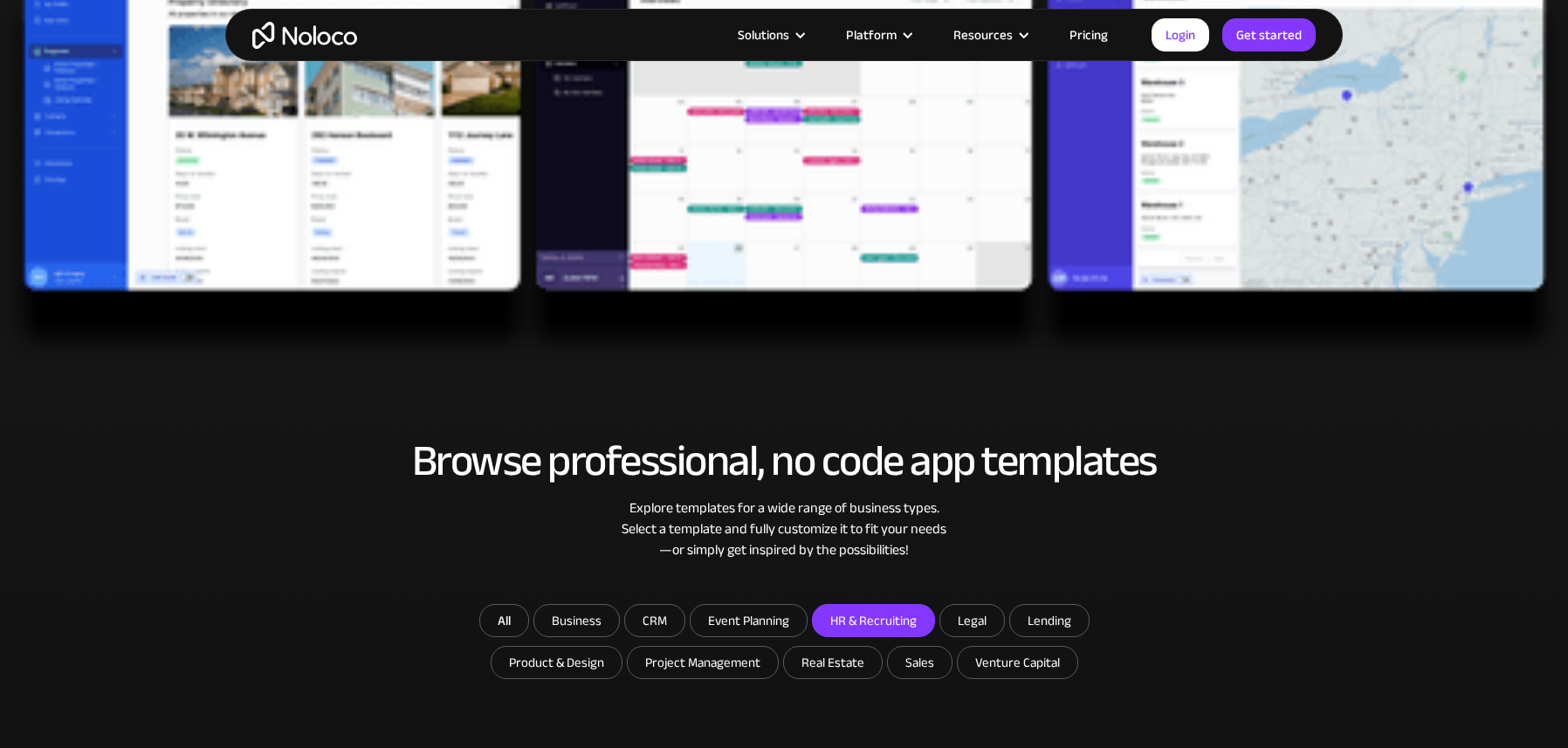
scroll to position [0, 0]
